Goal: Task Accomplishment & Management: Manage account settings

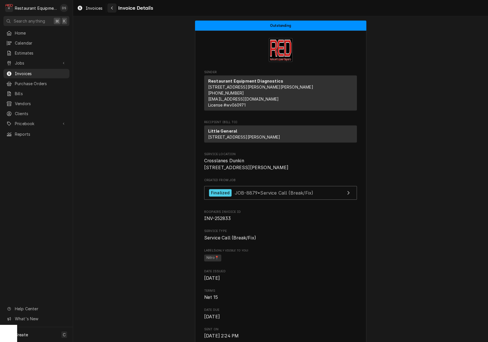
scroll to position [0, 0]
click at [113, 7] on icon "Navigate back" at bounding box center [112, 8] width 3 height 4
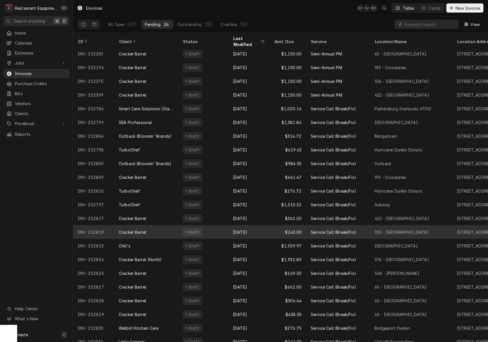
scroll to position [31, 0]
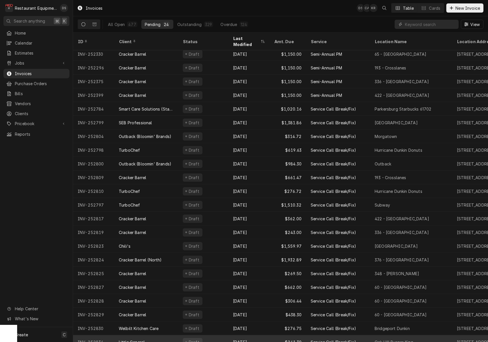
click at [172, 335] on div "Little General" at bounding box center [146, 342] width 64 height 14
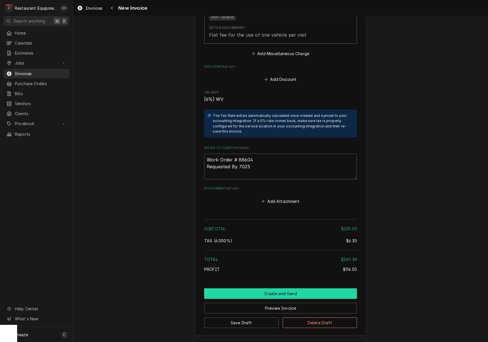
click at [264, 288] on button "Create and Send" at bounding box center [280, 293] width 153 height 11
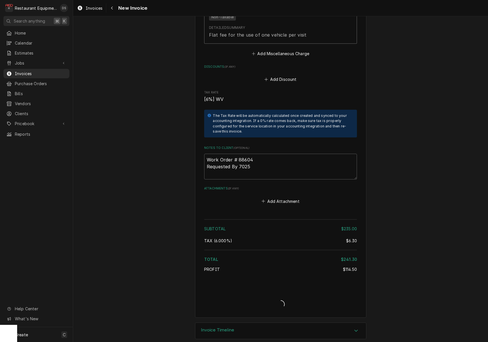
scroll to position [856, 0]
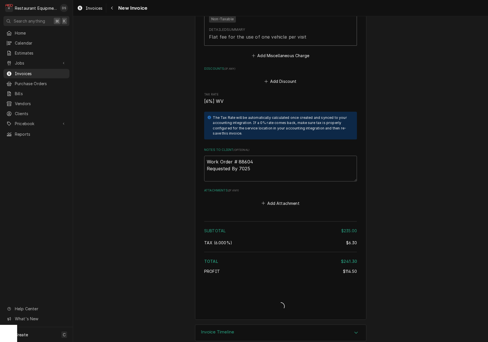
type textarea "x"
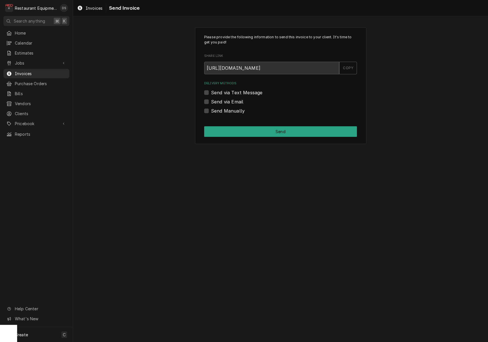
click at [211, 99] on label "Send via Email" at bounding box center [227, 101] width 32 height 7
click at [211, 99] on input "Send via Email" at bounding box center [287, 104] width 153 height 13
checkbox input "true"
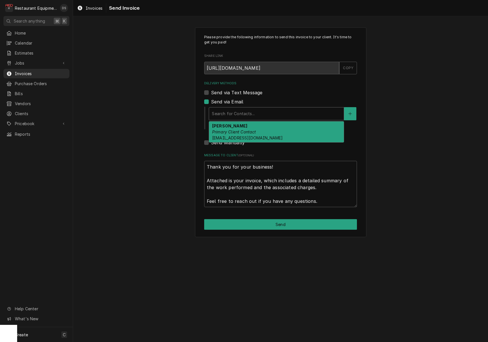
click at [236, 112] on div "Search for Contacts..." at bounding box center [276, 113] width 129 height 6
click at [239, 128] on div "[PERSON_NAME] Primary Client Contact [EMAIL_ADDRESS][DOMAIN_NAME]" at bounding box center [276, 131] width 135 height 21
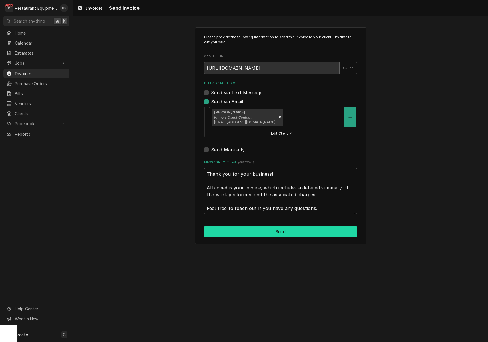
click at [294, 233] on button "Send" at bounding box center [280, 231] width 153 height 11
type textarea "x"
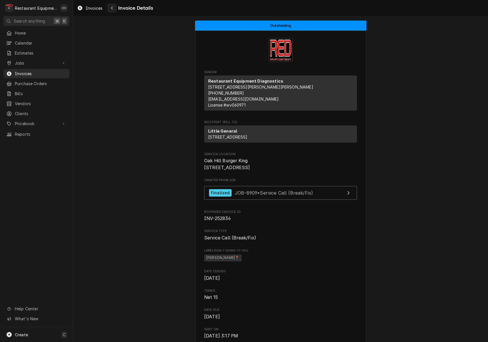
click at [113, 7] on div "Navigate back" at bounding box center [112, 8] width 6 height 6
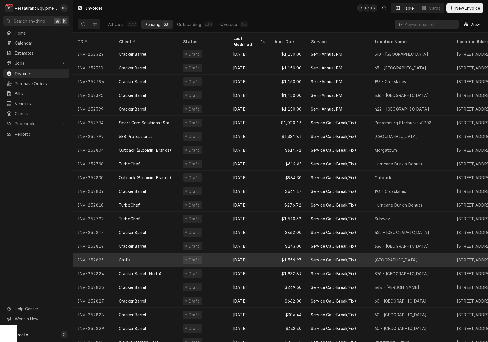
click at [258, 252] on div "[DATE]" at bounding box center [248, 259] width 41 height 14
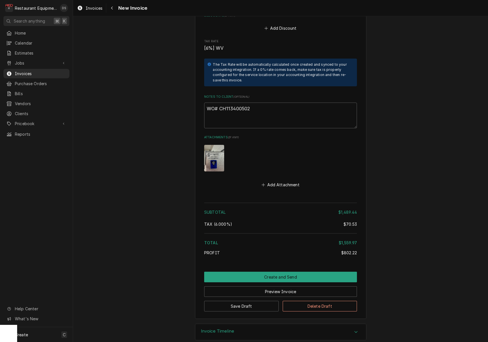
scroll to position [1172, 0]
drag, startPoint x: 254, startPoint y: 100, endPoint x: 219, endPoint y: 100, distance: 34.2
click at [219, 103] on textarea "WO# CH113400502" at bounding box center [280, 116] width 153 height 26
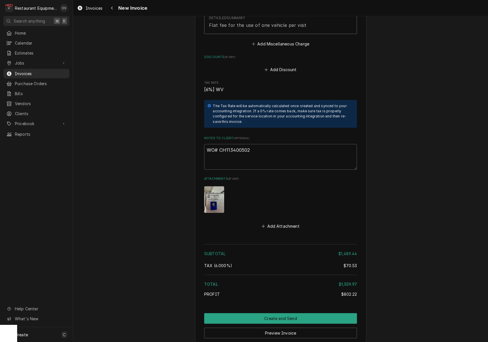
scroll to position [1130, 0]
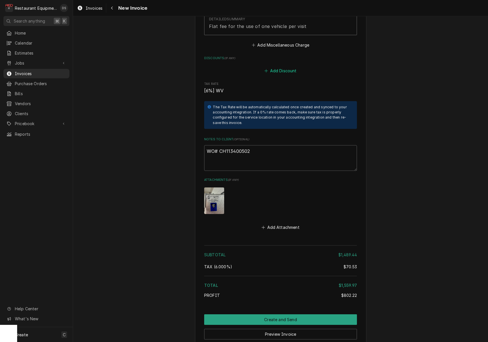
click at [275, 67] on button "Add Discount" at bounding box center [280, 71] width 34 height 8
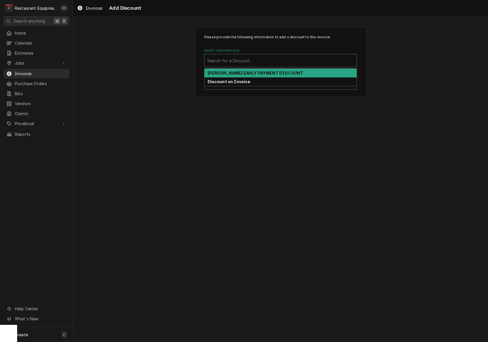
click at [276, 60] on div "Short Description" at bounding box center [280, 60] width 146 height 10
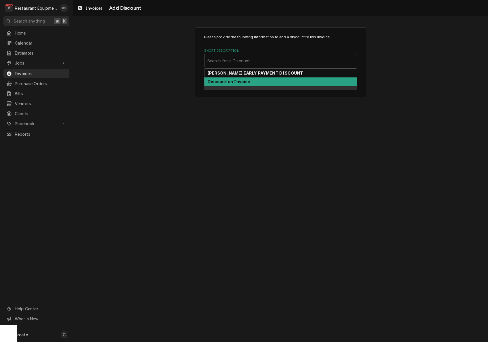
click at [260, 82] on div "Discount on Invoice" at bounding box center [280, 81] width 152 height 9
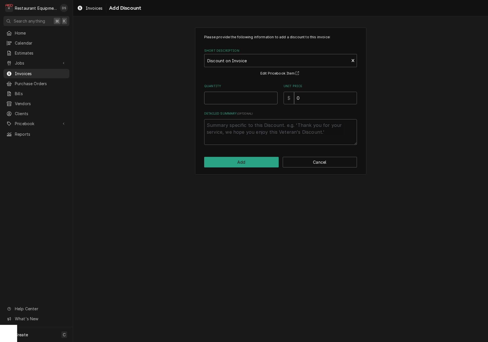
click at [252, 98] on input "Quantity" at bounding box center [240, 98] width 73 height 13
type textarea "x"
type input "1"
type textarea "x"
type input "8"
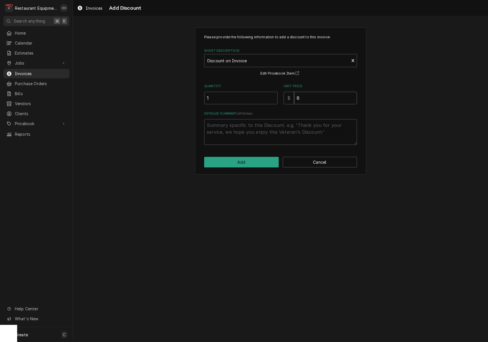
type textarea "x"
type input "80"
type textarea "x"
type input "802"
click at [245, 159] on button "Add" at bounding box center [241, 162] width 74 height 11
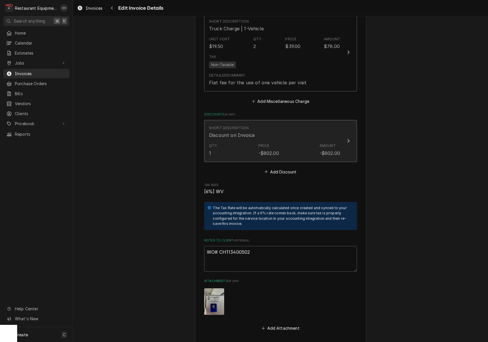
scroll to position [1073, 0]
click at [331, 144] on div "Amount -$802.00" at bounding box center [329, 150] width 21 height 13
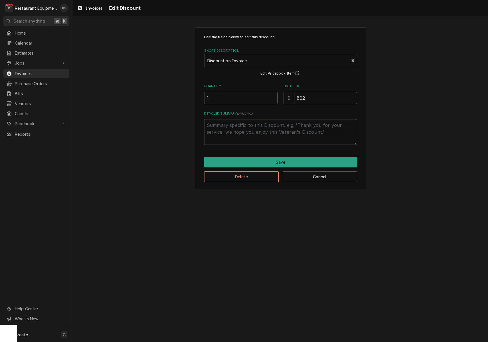
click at [310, 100] on input "802" at bounding box center [325, 98] width 63 height 13
click at [312, 100] on input "802" at bounding box center [325, 98] width 63 height 13
type textarea "x"
type input "8"
type textarea "x"
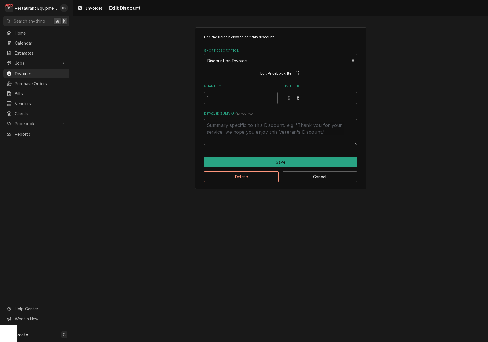
type input "81"
type textarea "x"
type input "810"
type textarea "x"
type input "810.2"
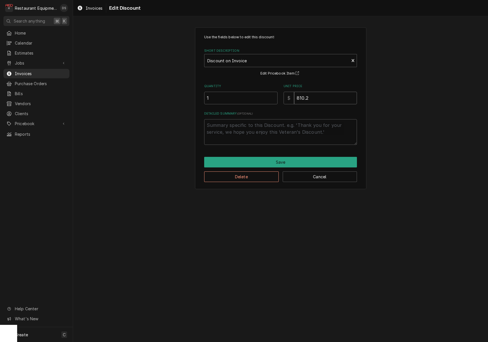
type textarea "x"
type input "810.21"
click at [302, 157] on button "Save" at bounding box center [280, 162] width 153 height 11
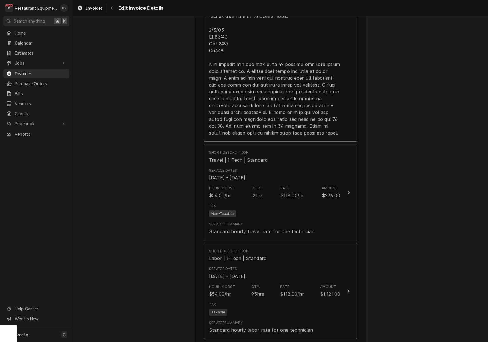
scroll to position [569, 0]
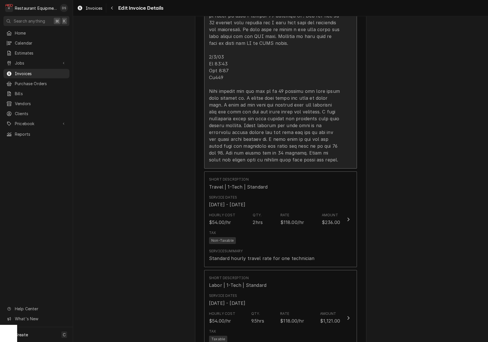
click at [268, 146] on div "Update Line Item" at bounding box center [274, 29] width 131 height 267
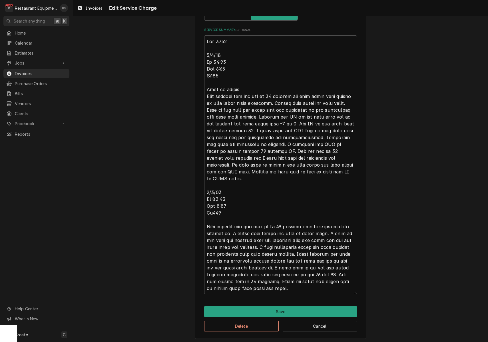
scroll to position [212, 0]
drag, startPoint x: 206, startPoint y: 190, endPoint x: 306, endPoint y: 269, distance: 127.5
click at [311, 286] on textarea "Service Summary ( optional )" at bounding box center [280, 165] width 153 height 258
click at [288, 308] on button "Save" at bounding box center [280, 311] width 153 height 11
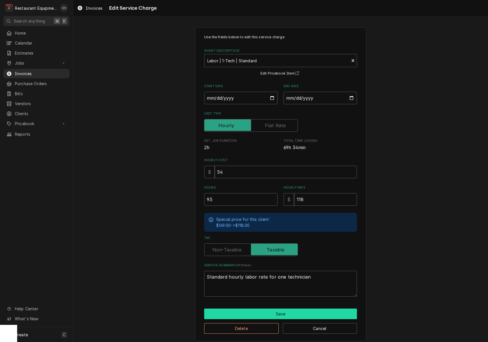
click at [284, 309] on button "Save" at bounding box center [280, 313] width 153 height 11
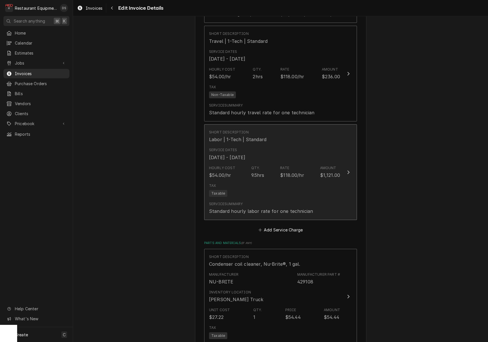
scroll to position [704, 0]
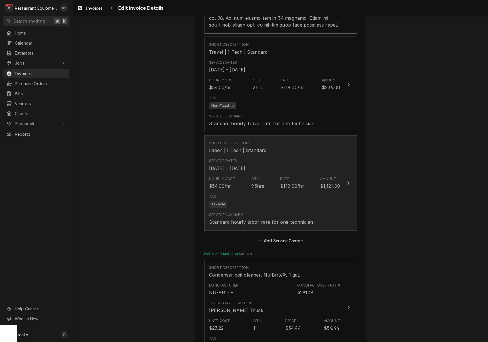
click at [304, 174] on div "Hourly Cost $54.00/hr Qty. 9.5hrs Rate $118.00/hr Amount $1,121.00" at bounding box center [274, 183] width 131 height 18
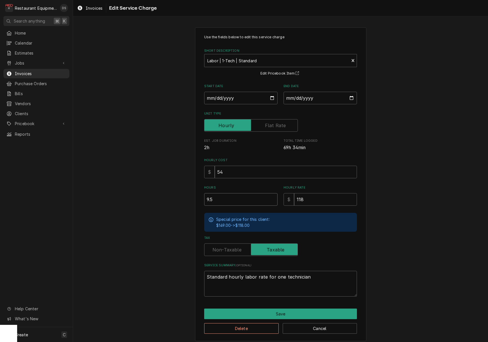
drag, startPoint x: 240, startPoint y: 201, endPoint x: 174, endPoint y: 194, distance: 66.8
click at [176, 195] on div "Use the fields below to edit this service charge Short Description Labor | 1-Te…" at bounding box center [280, 183] width 415 height 323
type textarea "x"
type input "6"
type textarea "x"
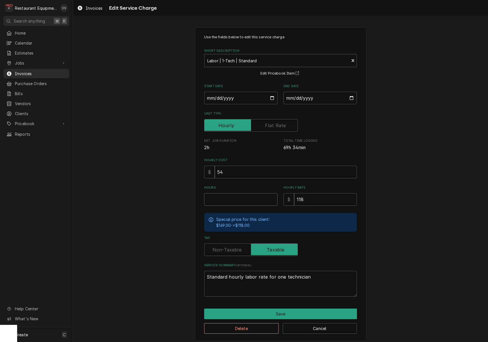
type textarea "x"
type input "5"
click at [274, 310] on button "Save" at bounding box center [280, 313] width 153 height 11
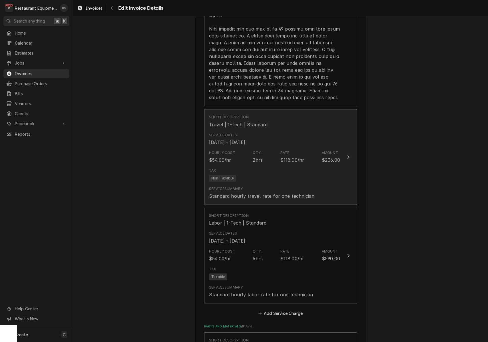
scroll to position [625, 0]
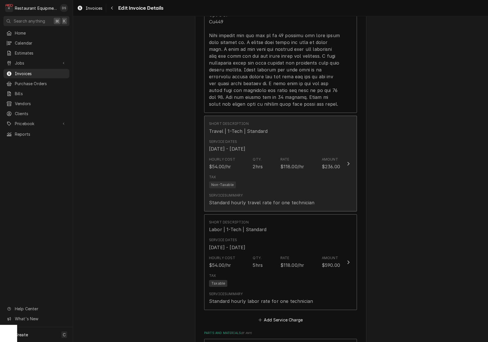
click at [288, 193] on div "Service Summary Standard hourly travel rate for one technician" at bounding box center [261, 199] width 105 height 13
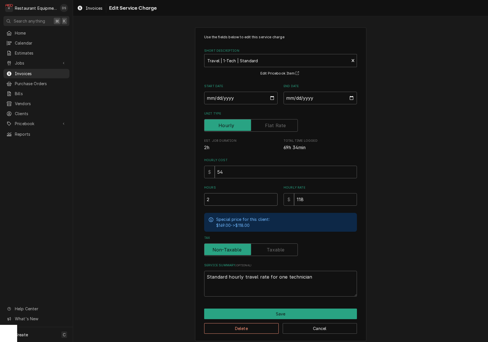
drag, startPoint x: 201, startPoint y: 194, endPoint x: 167, endPoint y: 192, distance: 33.7
click at [167, 192] on div "Use the fields below to edit this service charge Short Description Travel | 1-T…" at bounding box center [280, 183] width 415 height 323
type textarea "x"
type input "1"
click at [294, 312] on button "Save" at bounding box center [280, 313] width 153 height 11
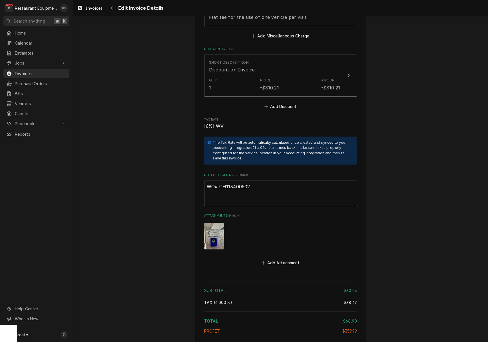
scroll to position [1145, 0]
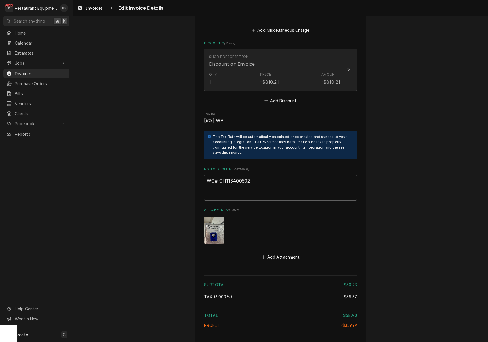
click at [304, 77] on div "Qty. 1 Price -$810.21 Amount -$810.21" at bounding box center [274, 79] width 131 height 18
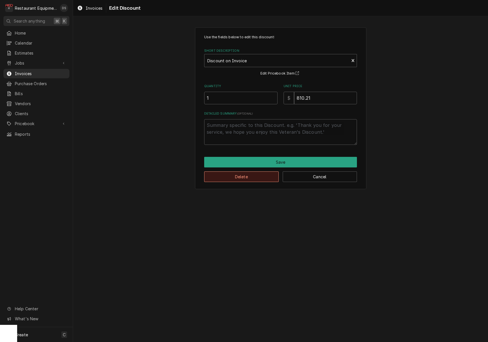
click at [255, 178] on button "Delete" at bounding box center [241, 176] width 74 height 11
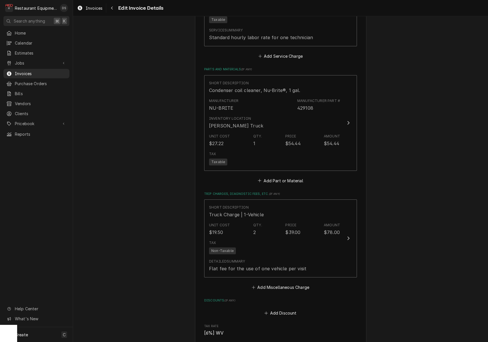
scroll to position [886, 0]
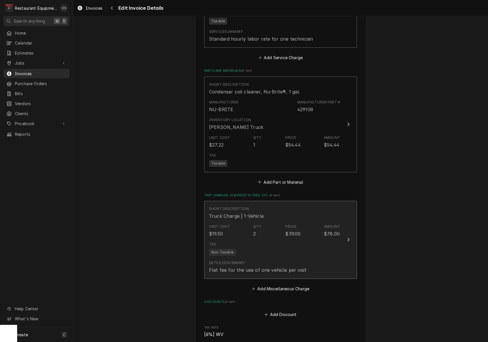
click at [306, 226] on div "Unit Cost $19.50 Qty. 2 Price $39.00 Amount $78.00" at bounding box center [274, 230] width 131 height 18
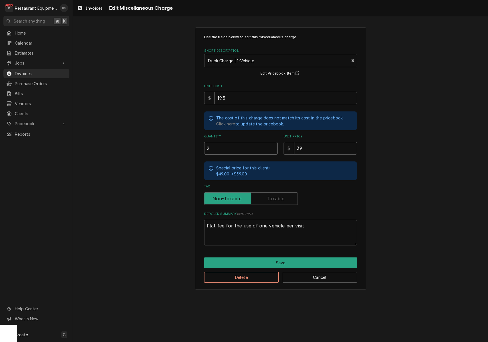
drag, startPoint x: 209, startPoint y: 147, endPoint x: 151, endPoint y: 135, distance: 59.1
click at [152, 136] on div "Use the fields below to edit this miscellaneous charge Short Description Truck …" at bounding box center [280, 158] width 415 height 272
type textarea "x"
type input "1"
click at [290, 258] on button "Save" at bounding box center [280, 262] width 153 height 11
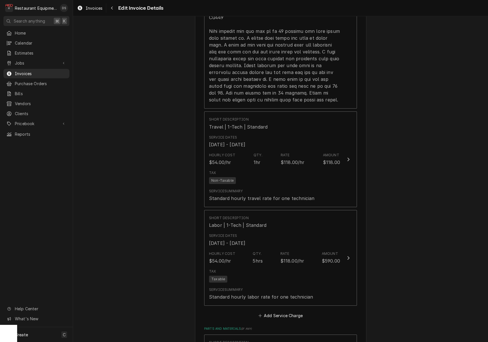
scroll to position [621, 0]
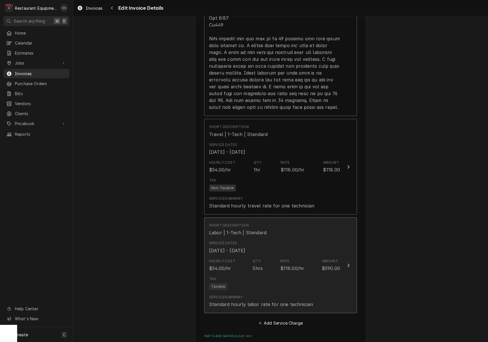
click at [290, 264] on div "$118.00/hr" at bounding box center [292, 267] width 24 height 7
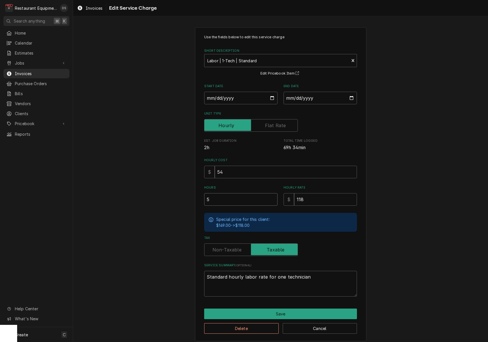
click at [238, 195] on input "5" at bounding box center [240, 199] width 73 height 13
type textarea "x"
type input "4"
type textarea "x"
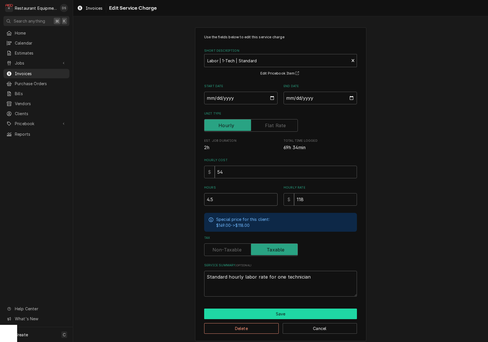
type input "4.5"
click at [283, 312] on button "Save" at bounding box center [280, 313] width 153 height 11
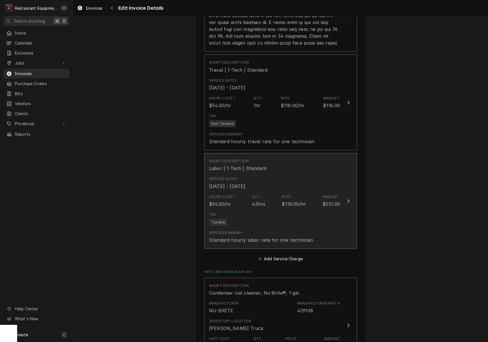
scroll to position [676, 0]
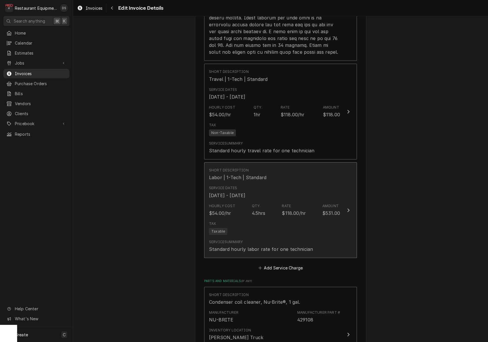
click at [299, 211] on div "Hourly Cost $54.00/hr Qty. 4.5hrs Rate $118.00/hr Amount $531.00" at bounding box center [274, 210] width 131 height 18
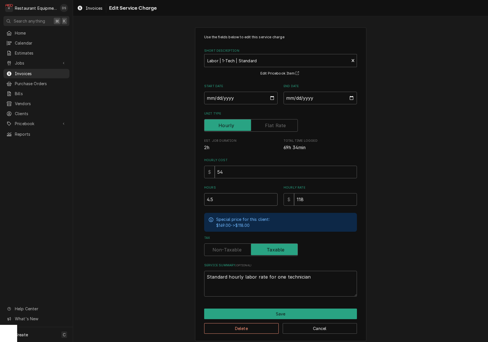
click at [240, 194] on input "4.5" at bounding box center [240, 199] width 73 height 13
type textarea "x"
type input "4"
click at [315, 308] on button "Save" at bounding box center [280, 313] width 153 height 11
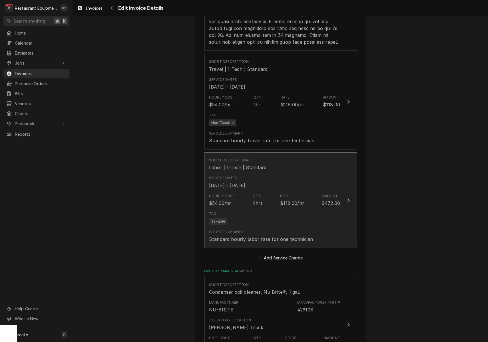
scroll to position [678, 0]
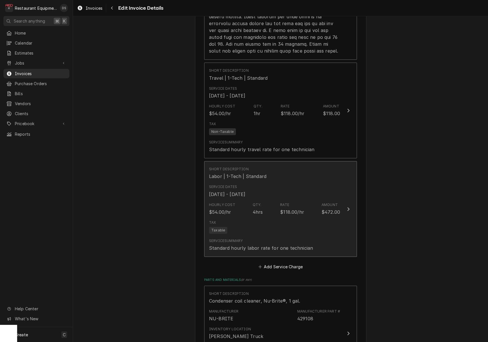
click at [281, 238] on div "Service Summary Standard hourly labor rate for one technician" at bounding box center [261, 244] width 104 height 13
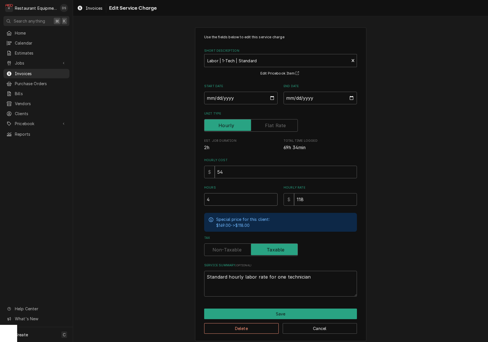
click at [237, 196] on input "4" at bounding box center [240, 199] width 73 height 13
type textarea "x"
type input "4.2"
type textarea "x"
type input "4.25"
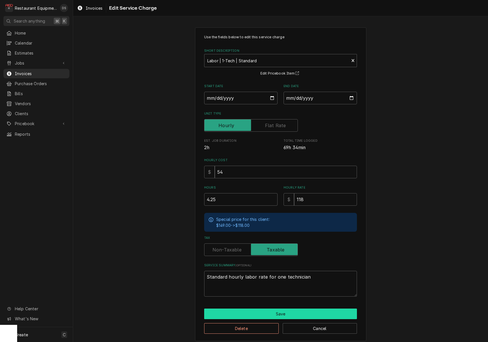
click at [279, 313] on button "Save" at bounding box center [280, 313] width 153 height 11
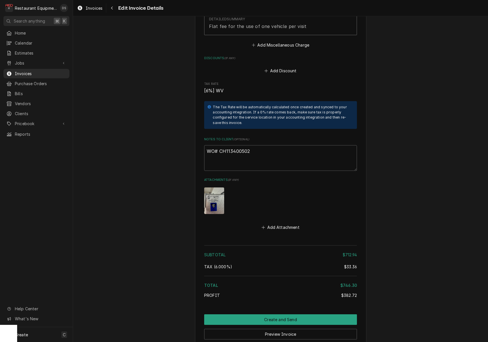
scroll to position [1130, 0]
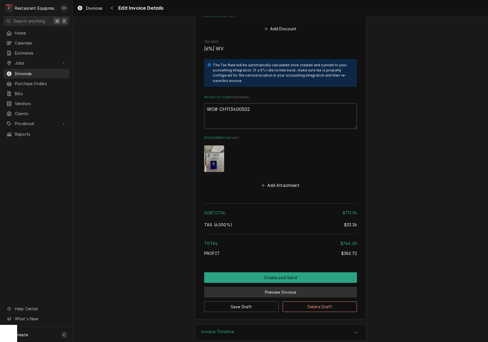
click at [270, 286] on button "Preview Invoice" at bounding box center [280, 291] width 153 height 11
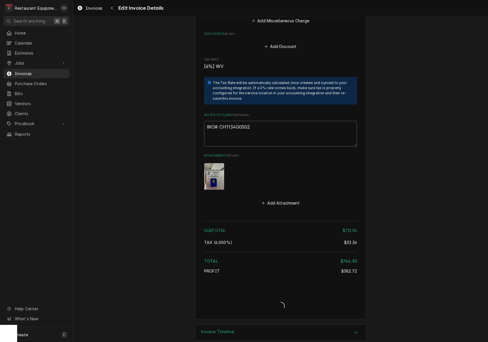
type textarea "x"
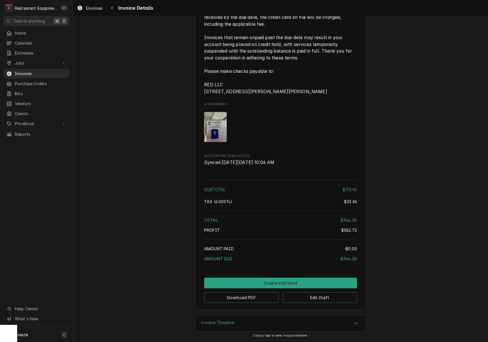
click at [297, 279] on button "Create and Send" at bounding box center [280, 282] width 153 height 11
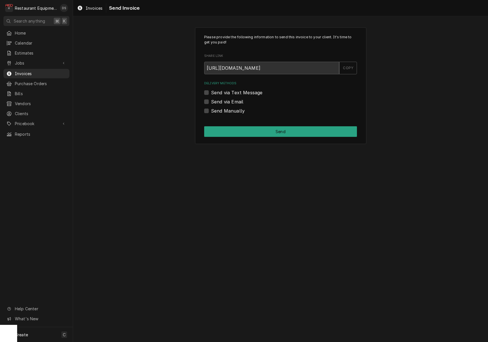
click at [211, 101] on label "Send via Email" at bounding box center [227, 101] width 32 height 7
click at [211, 101] on input "Send via Email" at bounding box center [287, 104] width 153 height 13
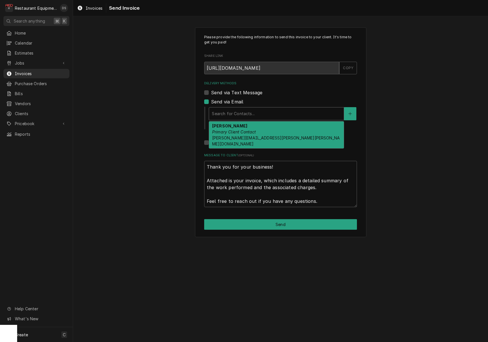
drag, startPoint x: 235, startPoint y: 114, endPoint x: 231, endPoint y: 113, distance: 4.6
click at [235, 114] on div "Search for Contacts..." at bounding box center [276, 113] width 129 height 6
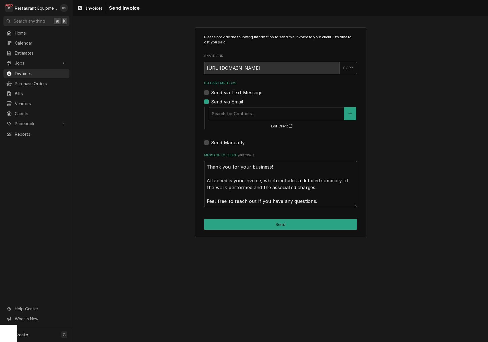
click at [211, 101] on label "Send via Email" at bounding box center [227, 101] width 32 height 7
click at [211, 101] on input "Send via Email" at bounding box center [287, 104] width 153 height 13
checkbox input "false"
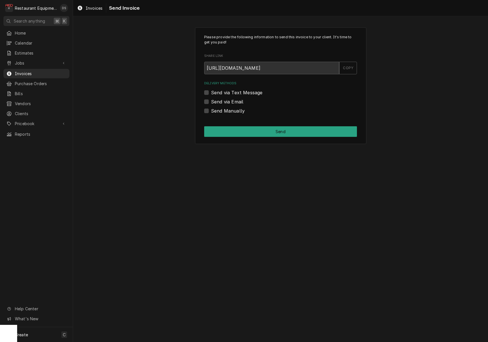
drag, startPoint x: 207, startPoint y: 109, endPoint x: 225, endPoint y: 123, distance: 22.4
click at [211, 109] on label "Send Manually" at bounding box center [228, 110] width 34 height 7
click at [211, 109] on input "Send Manually" at bounding box center [287, 113] width 153 height 13
checkbox input "true"
click at [246, 130] on button "Send" at bounding box center [280, 131] width 153 height 11
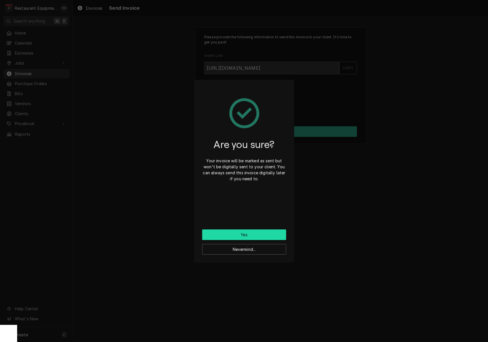
click at [253, 232] on button "Yes" at bounding box center [244, 234] width 84 height 11
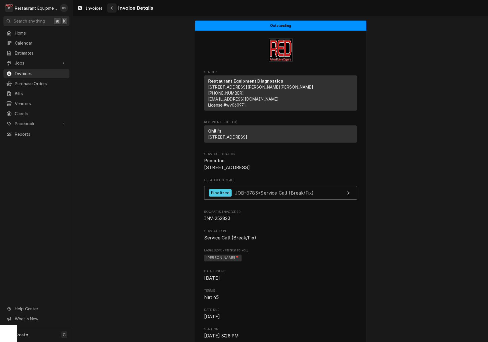
click at [113, 8] on icon "Navigate back" at bounding box center [112, 8] width 3 height 4
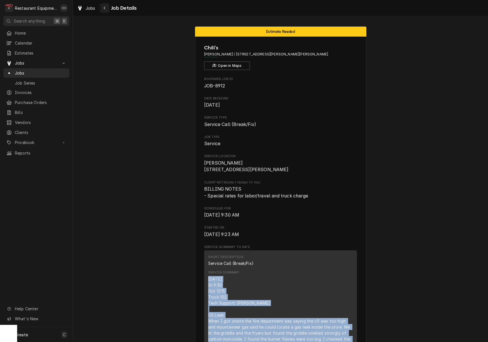
scroll to position [947, 0]
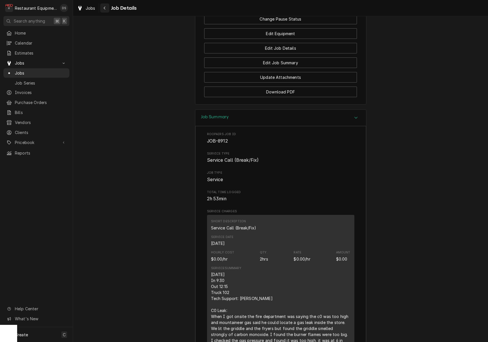
click at [106, 8] on div "Navigate back" at bounding box center [105, 8] width 6 height 6
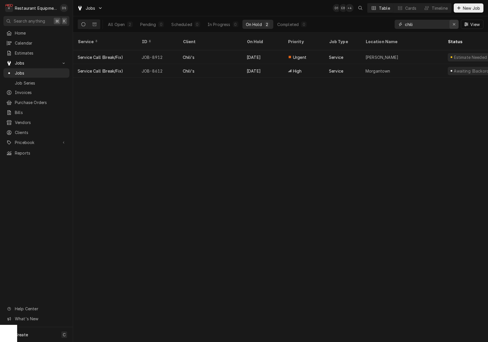
click at [449, 24] on button "Erase input" at bounding box center [453, 24] width 9 height 9
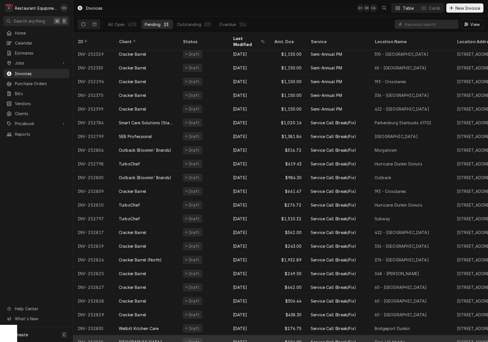
click at [223, 335] on div "Draft" at bounding box center [203, 342] width 50 height 14
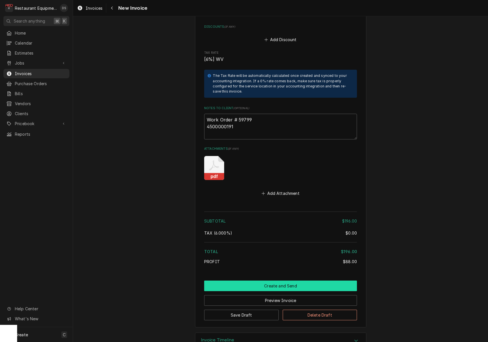
scroll to position [976, 0]
click at [291, 280] on button "Create and Send" at bounding box center [280, 285] width 153 height 11
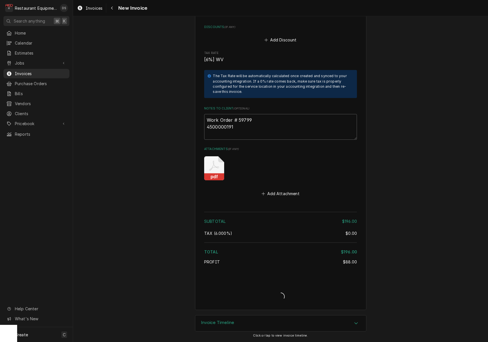
scroll to position [959, 0]
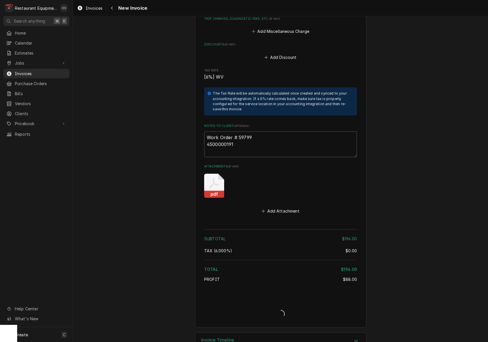
type textarea "x"
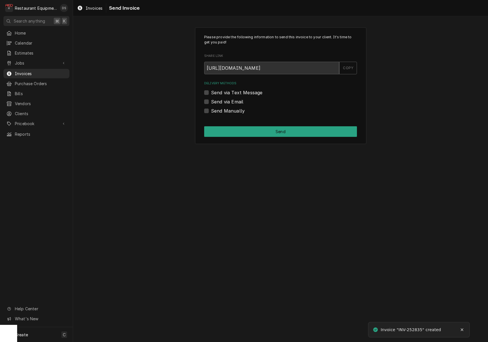
click at [211, 100] on label "Send via Email" at bounding box center [227, 101] width 32 height 7
click at [211, 100] on input "Send via Email" at bounding box center [287, 104] width 153 height 13
checkbox input "true"
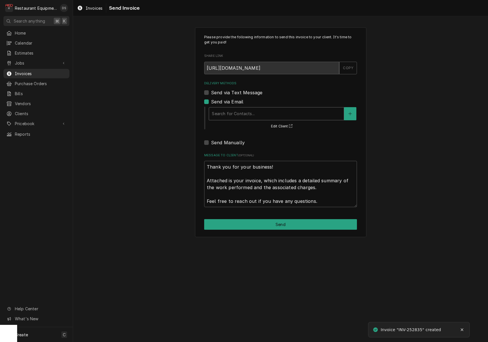
click at [251, 112] on div "Search for Contacts..." at bounding box center [276, 113] width 129 height 6
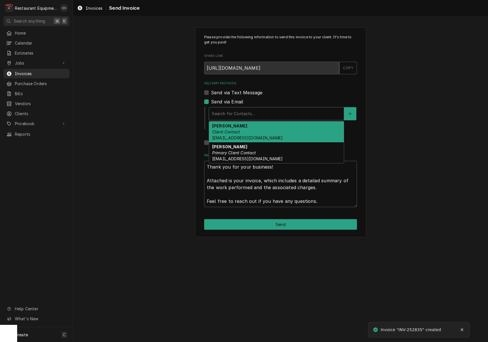
click at [252, 136] on div "Darlene McNeal Client Contact smcneel@k12.wv.us" at bounding box center [276, 131] width 135 height 21
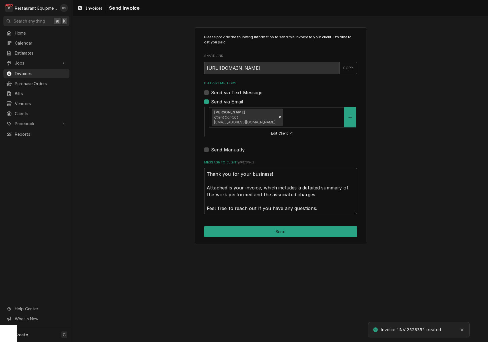
drag, startPoint x: 285, startPoint y: 116, endPoint x: 283, endPoint y: 123, distance: 7.4
click at [285, 116] on div "Delivery Methods" at bounding box center [312, 117] width 57 height 10
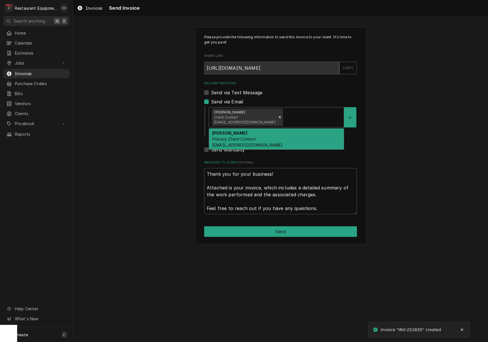
drag, startPoint x: 277, startPoint y: 141, endPoint x: 282, endPoint y: 175, distance: 34.1
click at [277, 141] on div "Malati Reeve Primary Client Contact mreeve@k12.wv.us" at bounding box center [276, 138] width 135 height 21
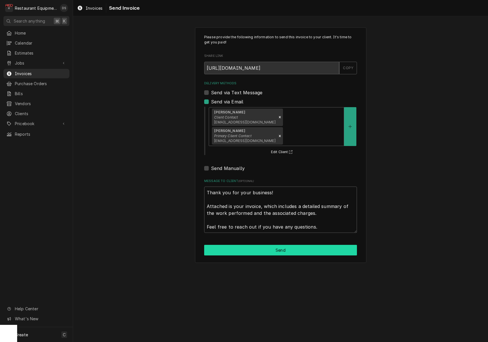
click at [299, 245] on button "Send" at bounding box center [280, 250] width 153 height 11
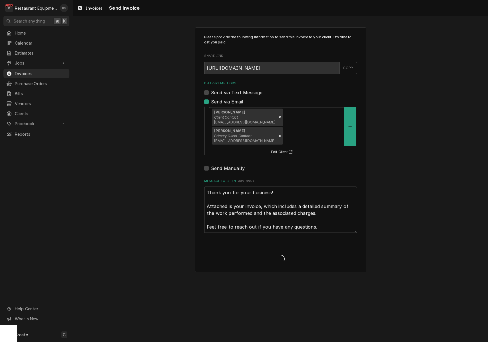
type textarea "x"
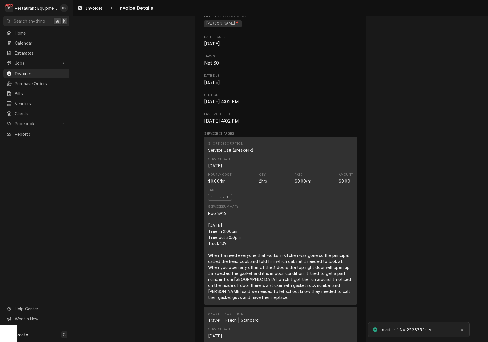
scroll to position [283, 0]
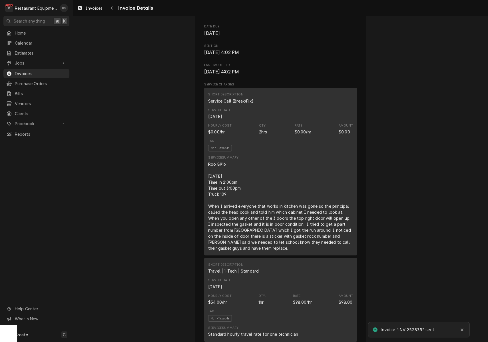
click at [207, 185] on div "Short Description Service Call (Break/Fix) Service Date [DATE] Hourly Cost $0.0…" at bounding box center [280, 171] width 153 height 167
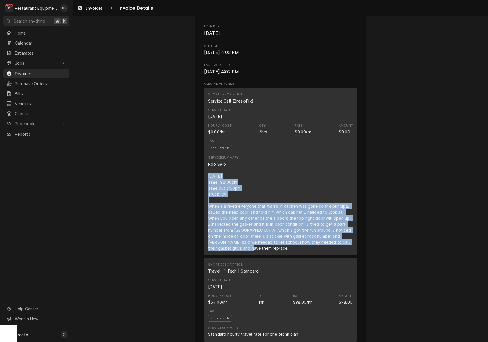
drag, startPoint x: 217, startPoint y: 184, endPoint x: 266, endPoint y: 207, distance: 54.5
click at [280, 253] on div "Short Description Service Call (Break/Fix) Service Date [DATE] Hourly Cost $0.0…" at bounding box center [280, 171] width 153 height 167
click at [114, 7] on div "Navigate back" at bounding box center [112, 8] width 6 height 6
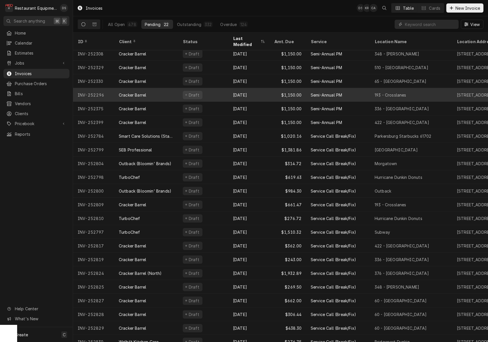
scroll to position [3, 0]
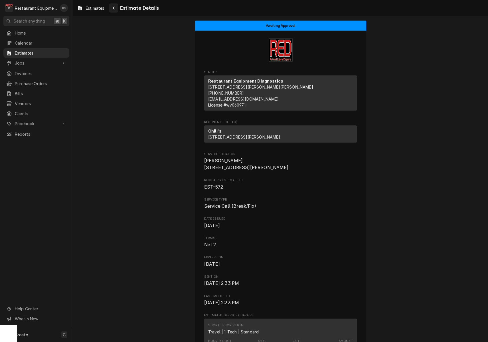
click at [116, 11] on button "Navigate back" at bounding box center [113, 7] width 9 height 9
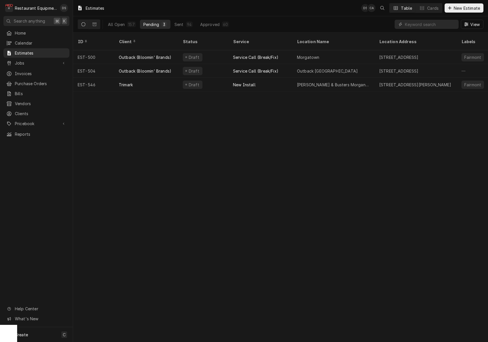
drag, startPoint x: 122, startPoint y: 24, endPoint x: 156, endPoint y: 24, distance: 34.0
click at [123, 24] on div "All Open" at bounding box center [116, 24] width 17 height 6
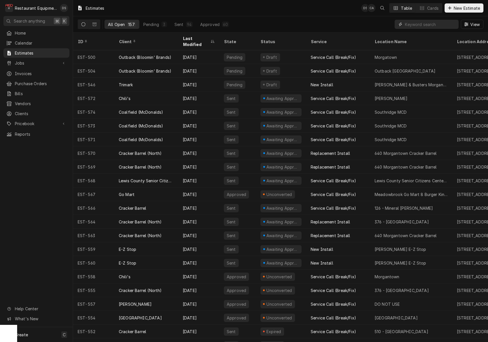
click at [424, 23] on input "Dynamic Content Wrapper" at bounding box center [430, 24] width 51 height 9
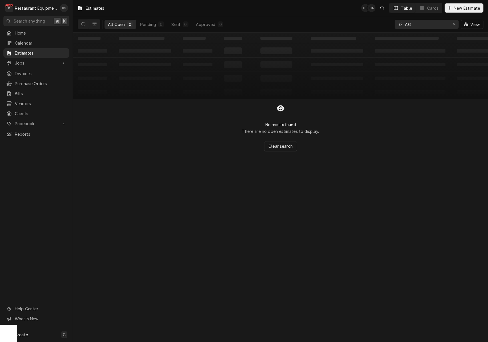
type input "A"
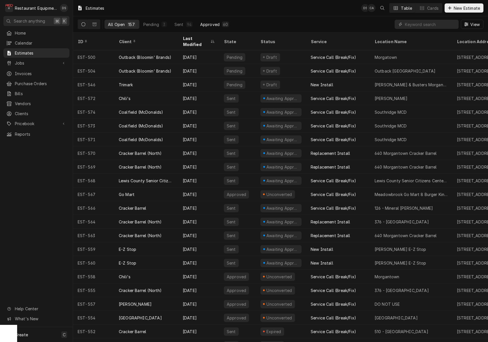
click at [211, 22] on div "Approved" at bounding box center [209, 24] width 19 height 6
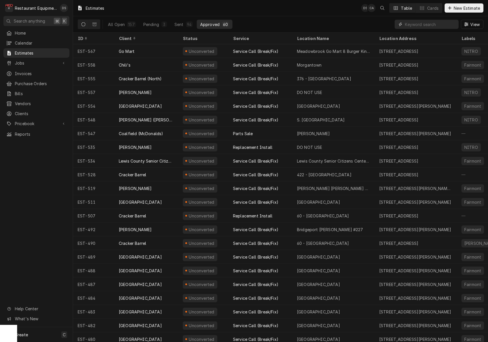
click at [429, 24] on input "Dynamic Content Wrapper" at bounding box center [430, 24] width 51 height 9
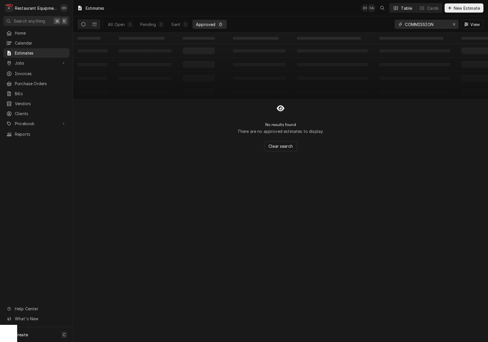
drag, startPoint x: 417, startPoint y: 23, endPoint x: 428, endPoint y: 24, distance: 11.1
click at [417, 23] on input "COMMISSION" at bounding box center [426, 24] width 43 height 9
click at [432, 25] on input "COMISSION" at bounding box center [426, 24] width 43 height 9
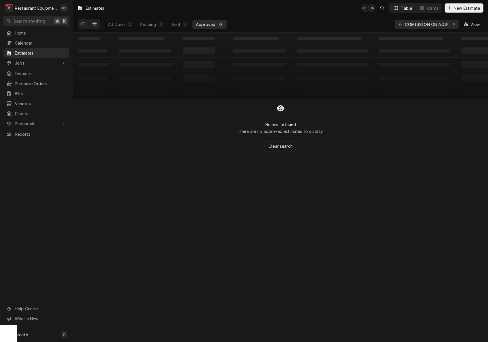
click at [92, 24] on button "Dynamic Content Wrapper" at bounding box center [94, 24] width 11 height 9
click at [87, 25] on button "Dynamic Content Wrapper" at bounding box center [83, 24] width 11 height 9
drag, startPoint x: 437, startPoint y: 24, endPoint x: 368, endPoint y: 23, distance: 68.8
click at [370, 23] on div "All Open 0 Pending 0 Sent 0 Approved 0 COMISSION ON AGING View" at bounding box center [280, 24] width 405 height 16
type input "AGING"
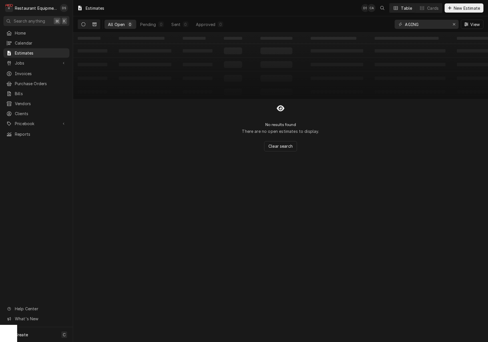
click at [95, 24] on icon "Dynamic Content Wrapper" at bounding box center [94, 24] width 4 height 4
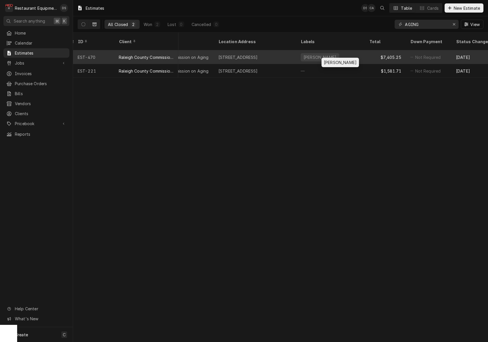
scroll to position [0, 197]
